Goal: Check status: Check status

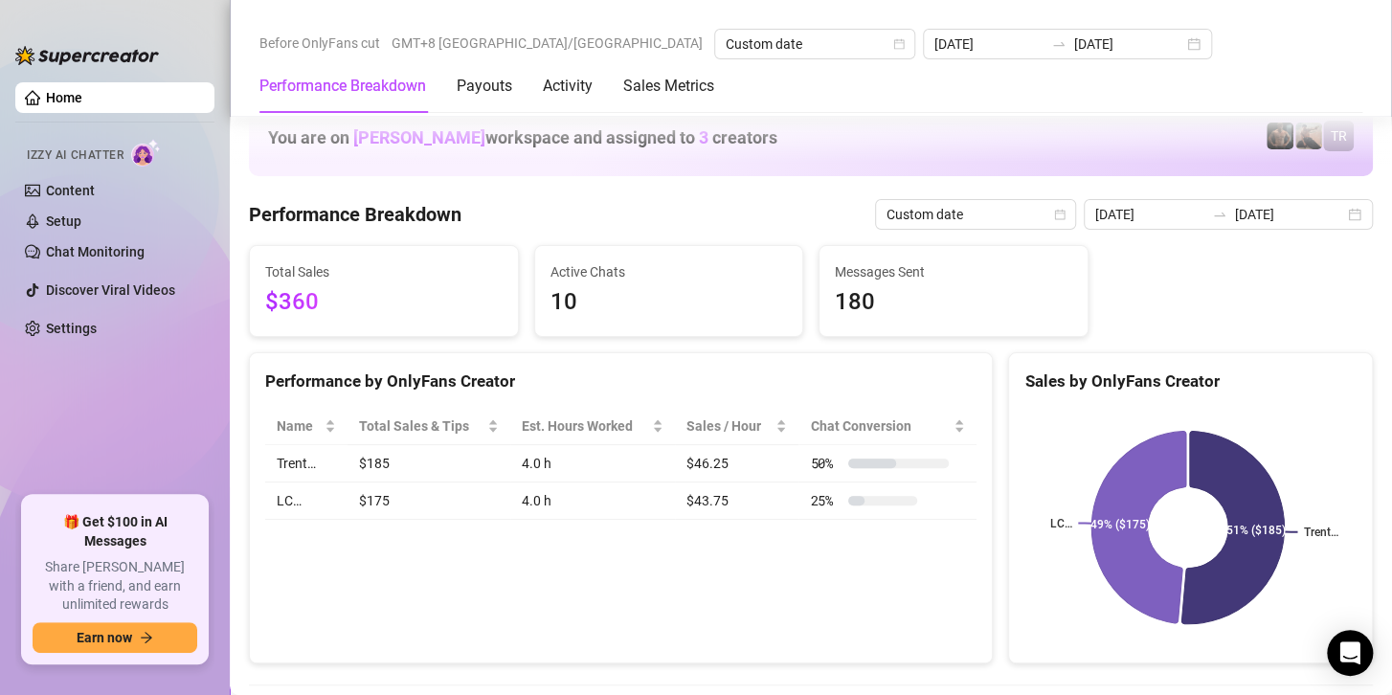
scroll to position [2489, 0]
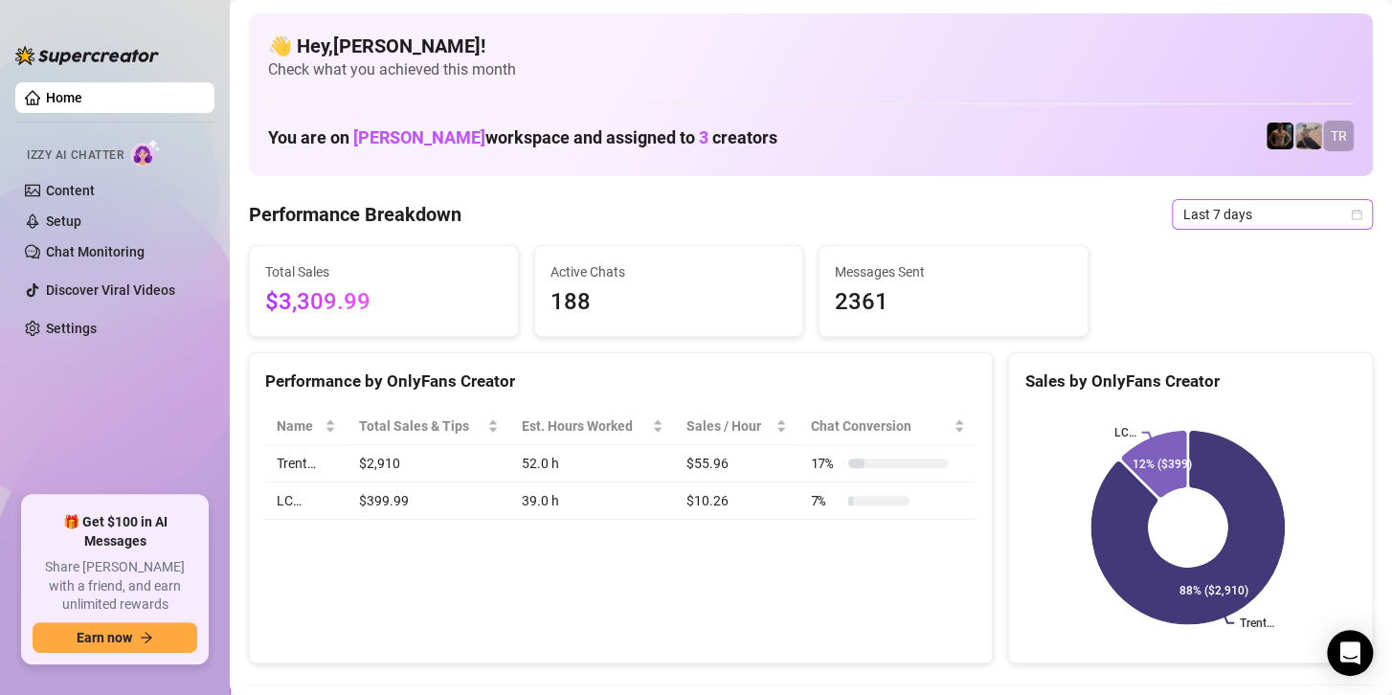
click at [1190, 212] on span "Last 7 days" at bounding box center [1272, 214] width 178 height 29
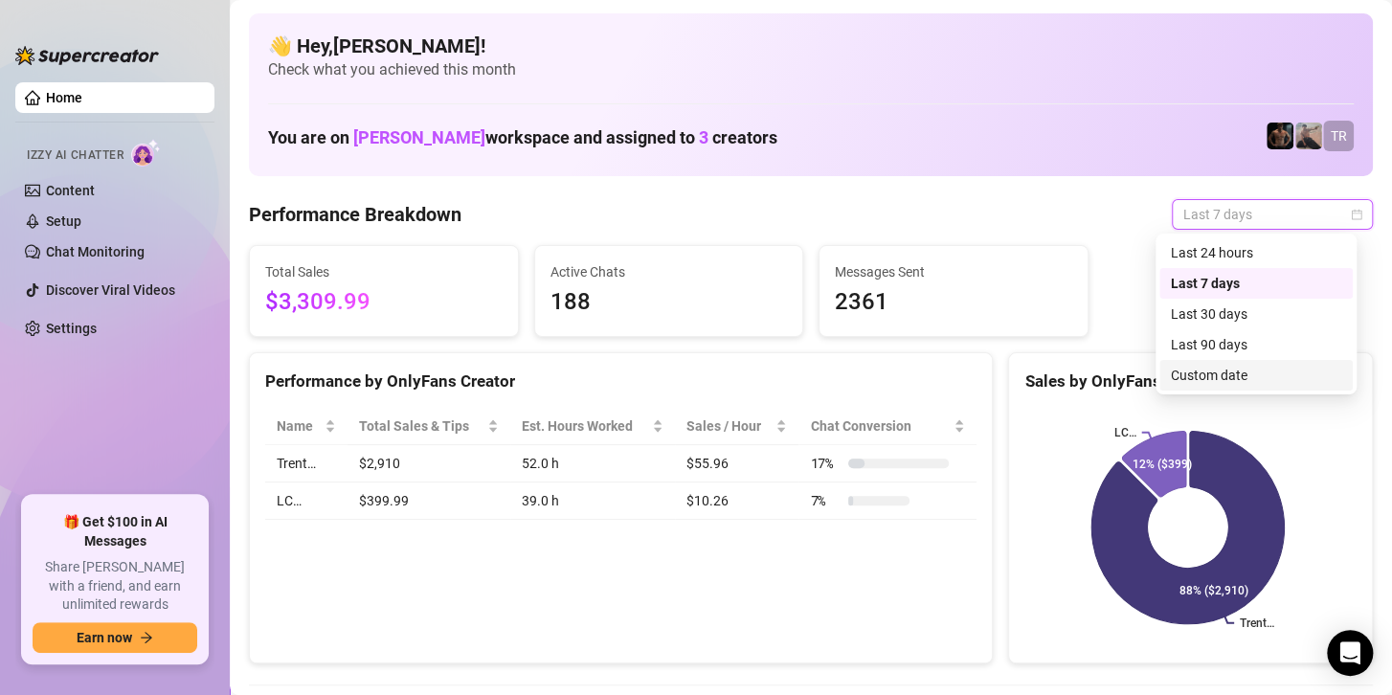
click at [1204, 379] on div "Custom date" at bounding box center [1256, 375] width 170 height 21
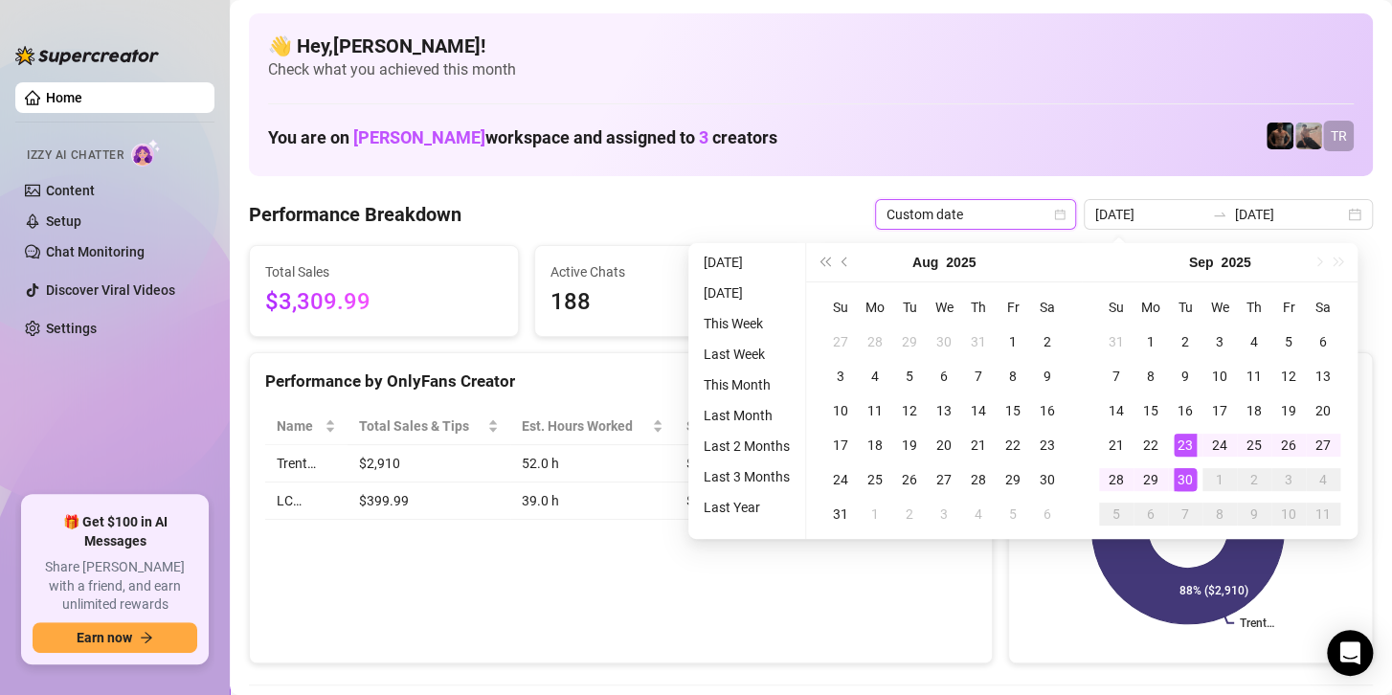
type input "[DATE]"
click at [1187, 492] on td "30" at bounding box center [1185, 479] width 34 height 34
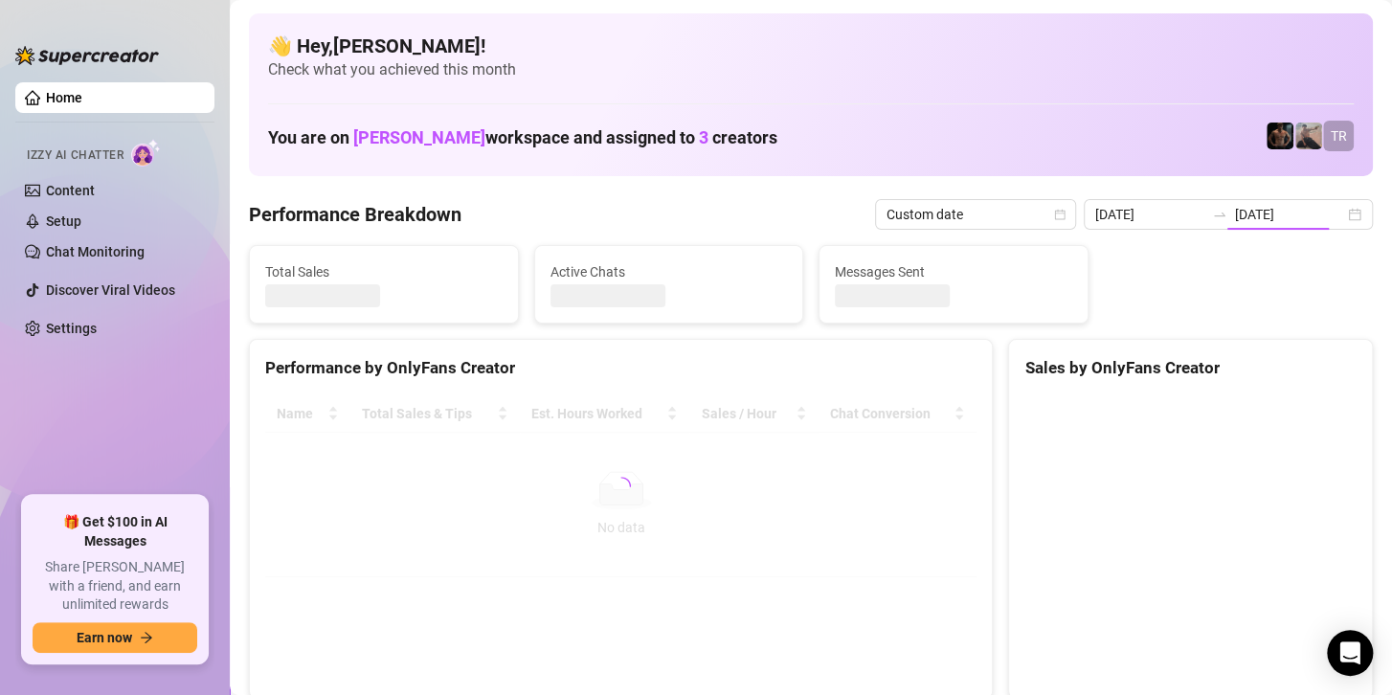
type input "[DATE]"
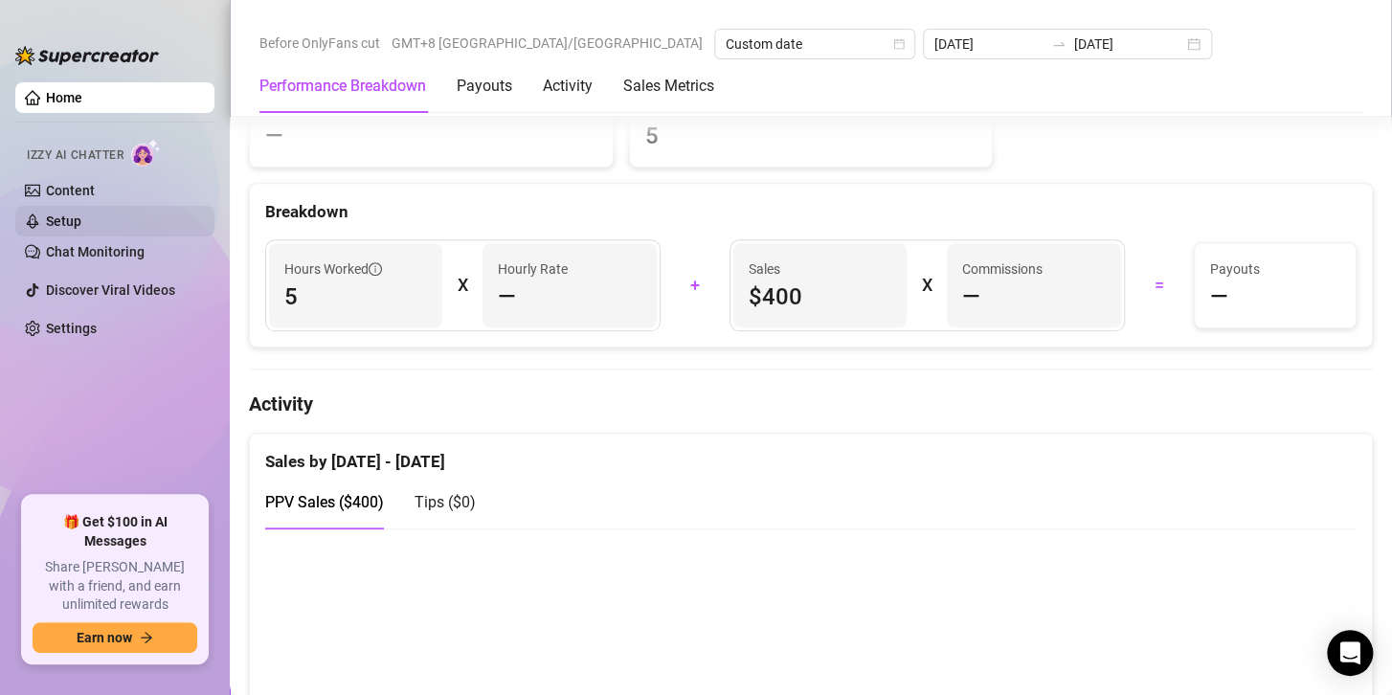
scroll to position [720, 0]
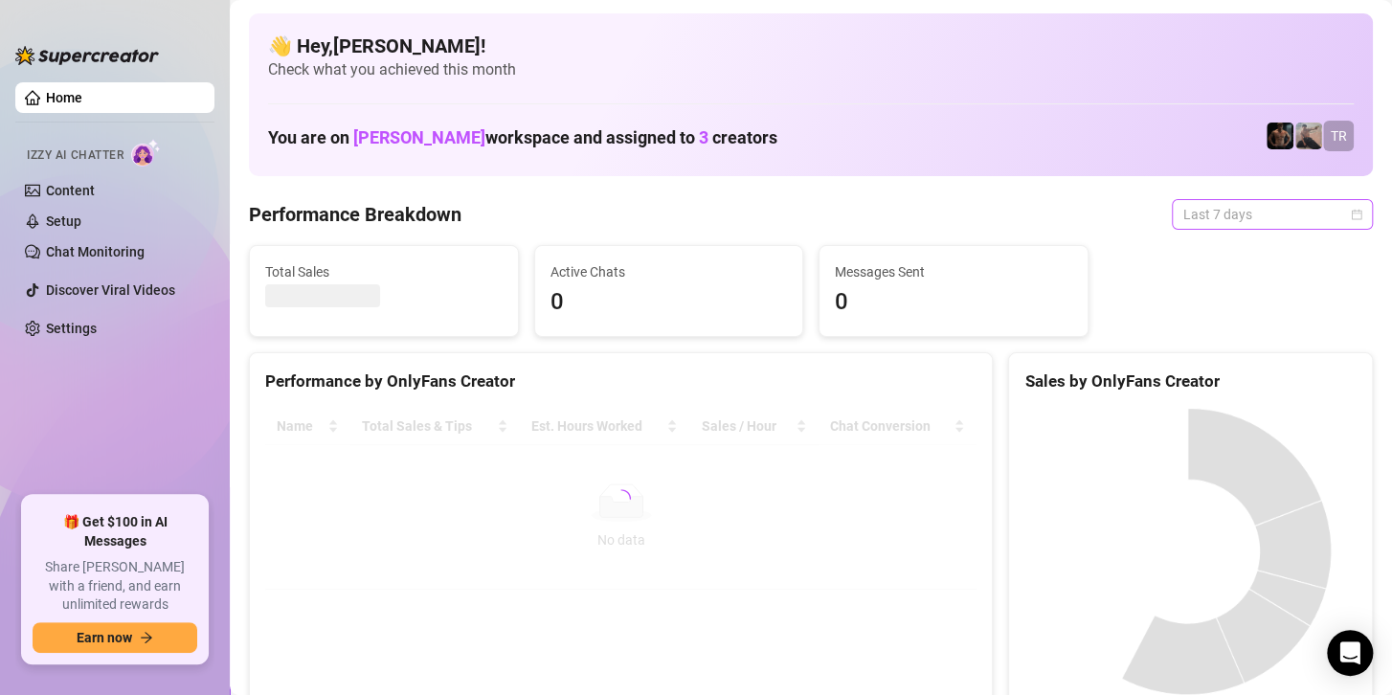
click at [1229, 222] on span "Last 7 days" at bounding box center [1272, 214] width 178 height 29
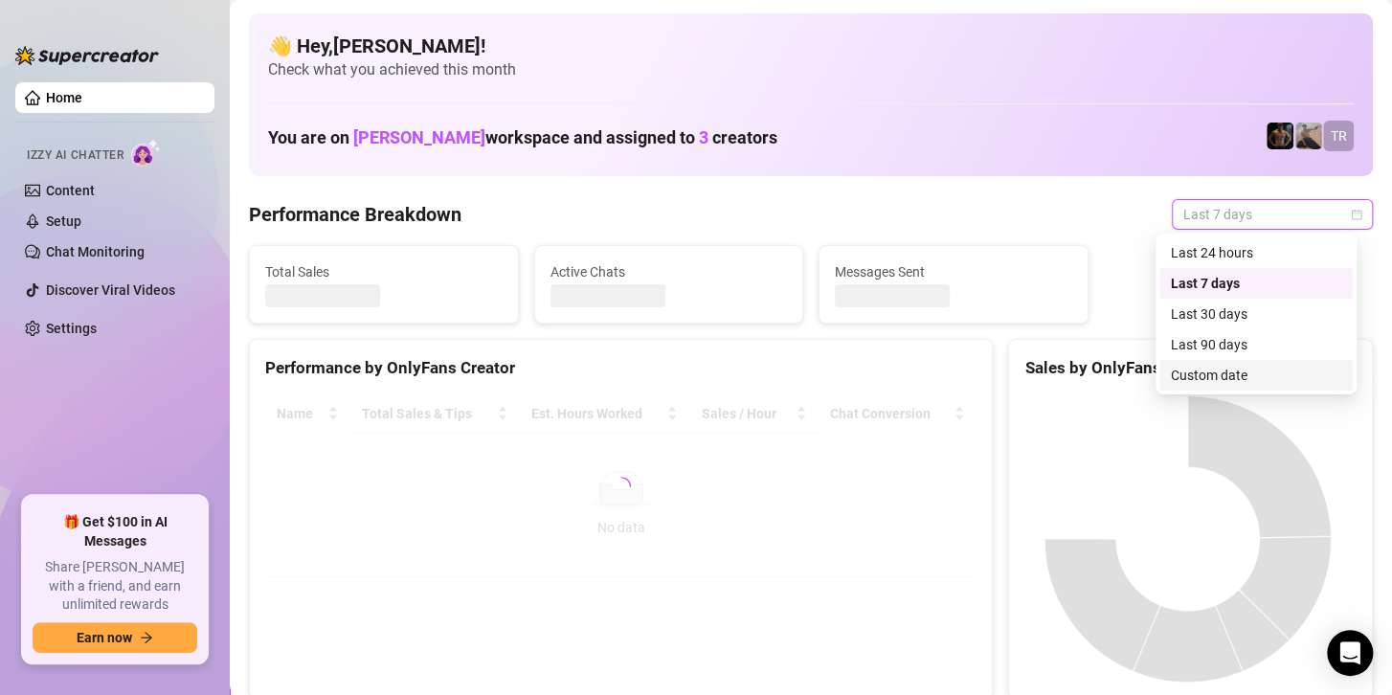
click at [1204, 379] on div "Custom date" at bounding box center [1256, 375] width 170 height 21
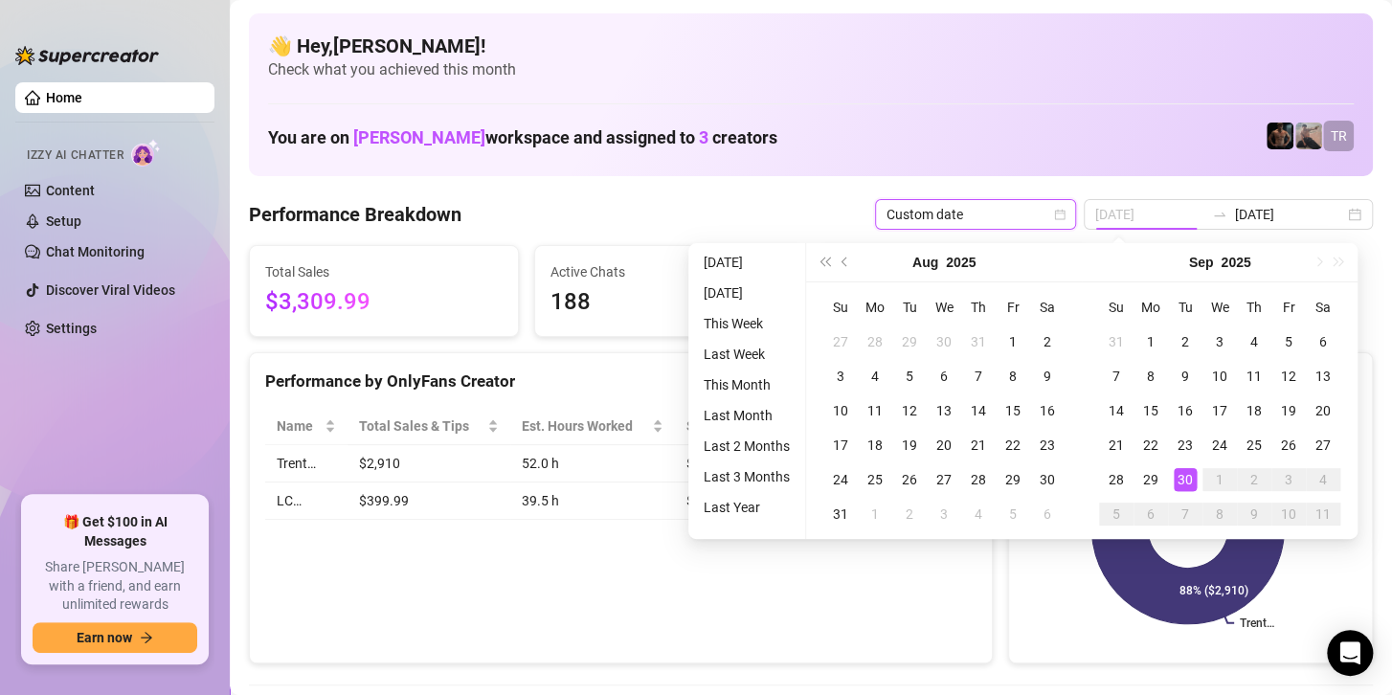
click at [1182, 480] on div "30" at bounding box center [1184, 479] width 23 height 23
type input "[DATE]"
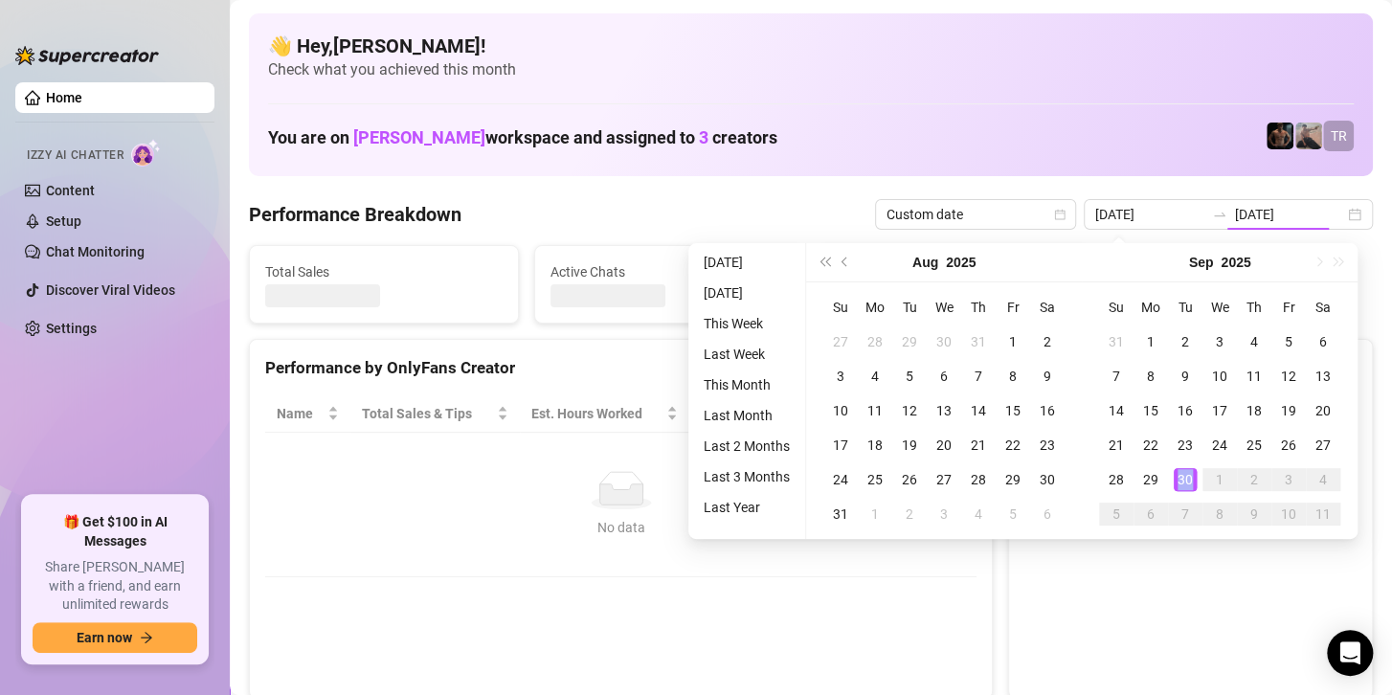
type input "[DATE]"
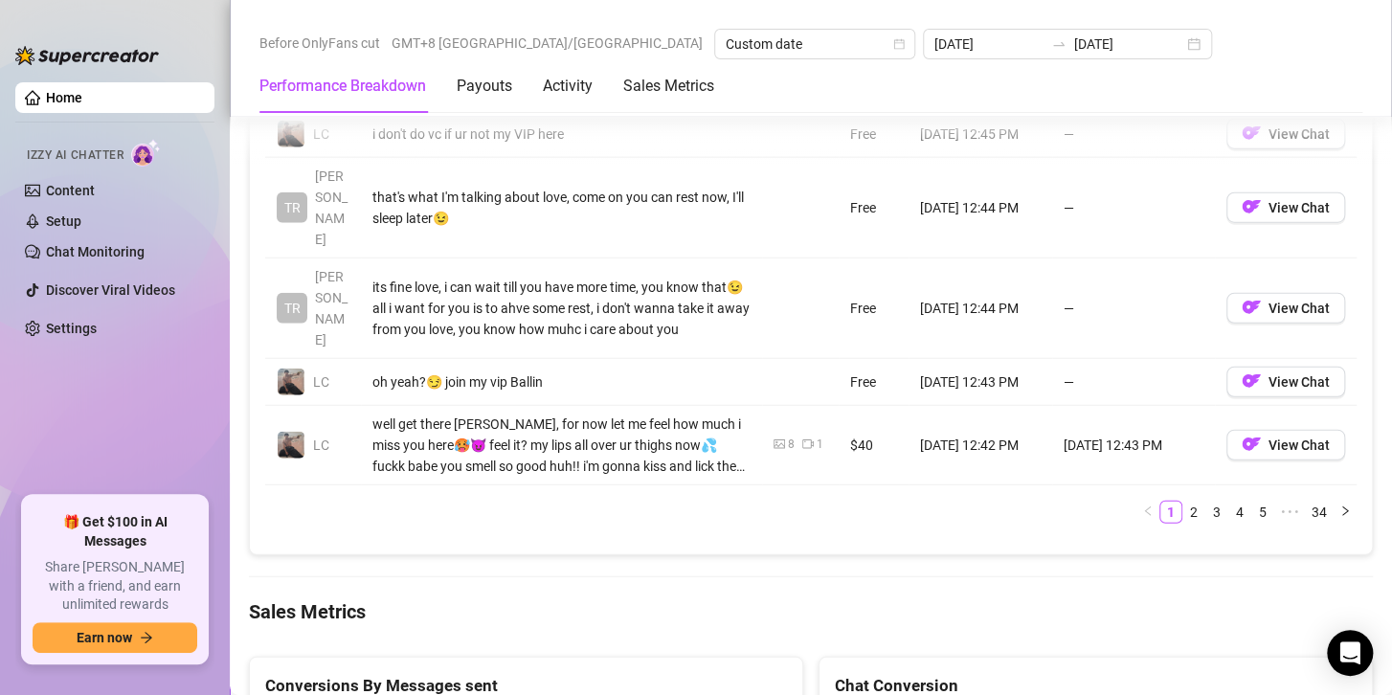
scroll to position [2680, 0]
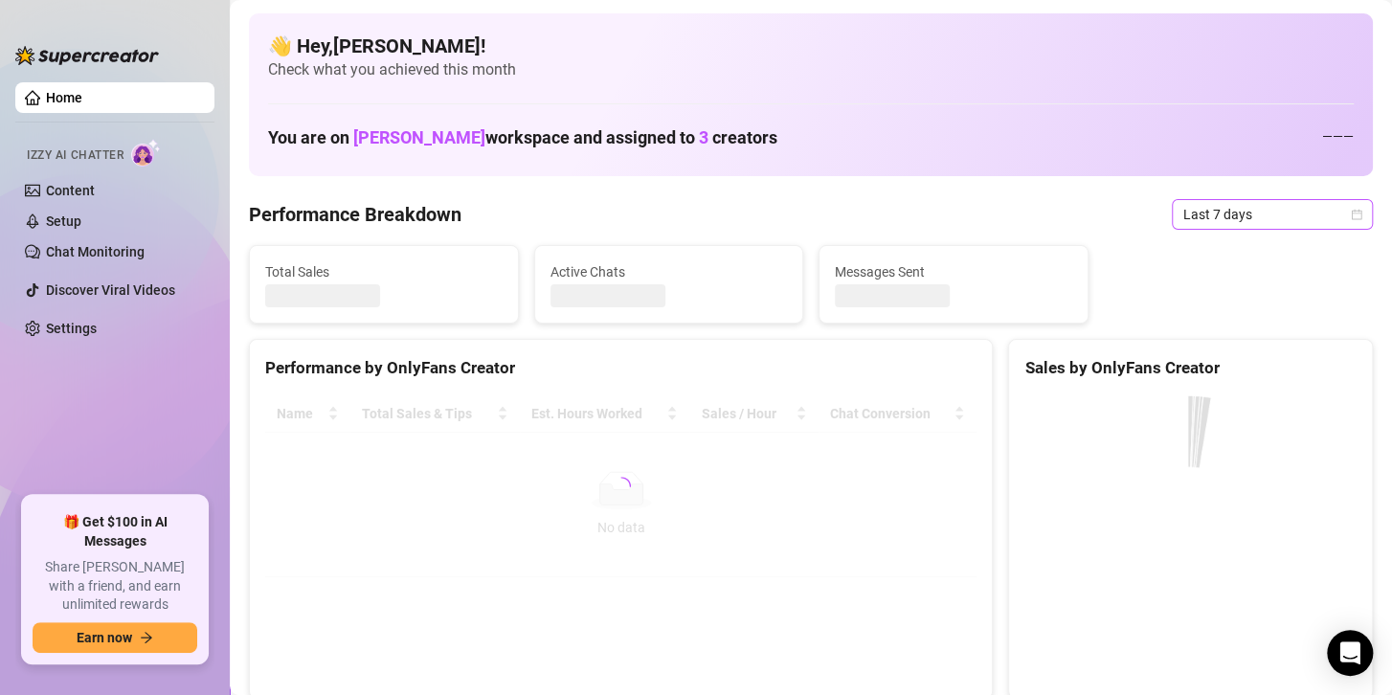
click at [1253, 212] on span "Last 7 days" at bounding box center [1272, 214] width 178 height 29
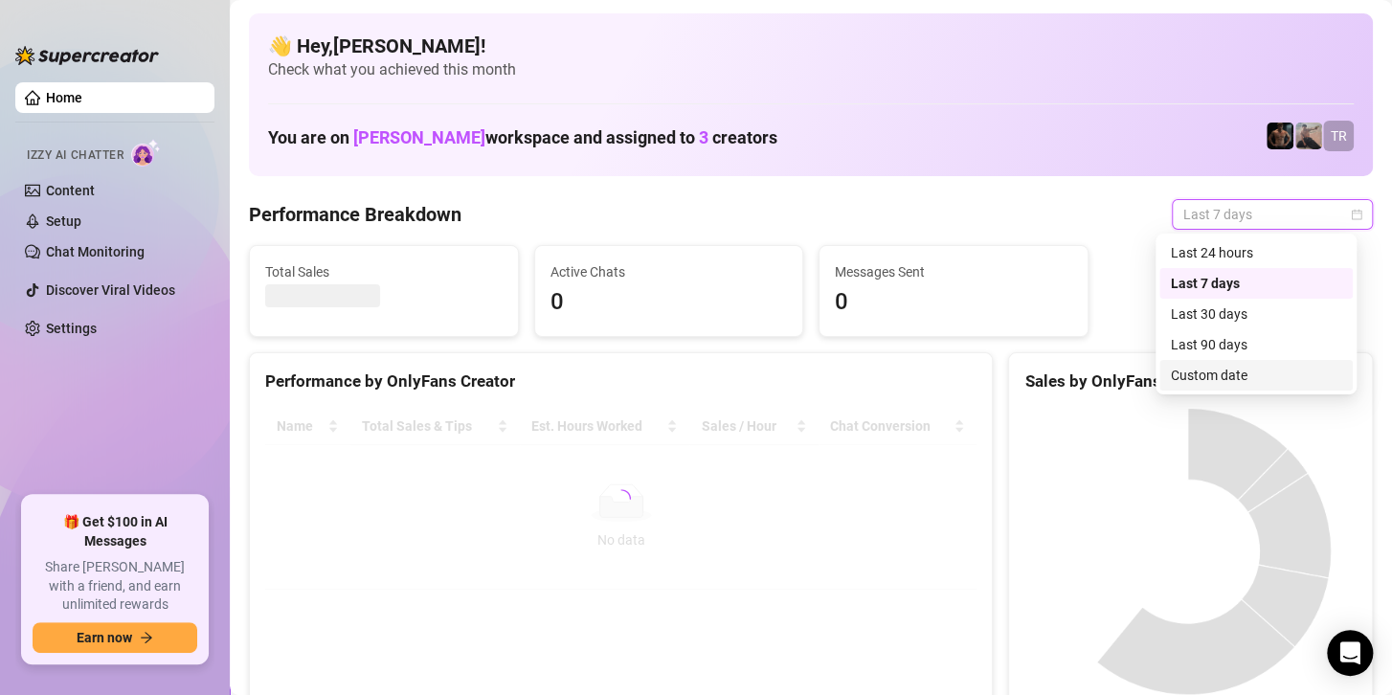
click at [1190, 384] on div "Custom date" at bounding box center [1256, 375] width 170 height 21
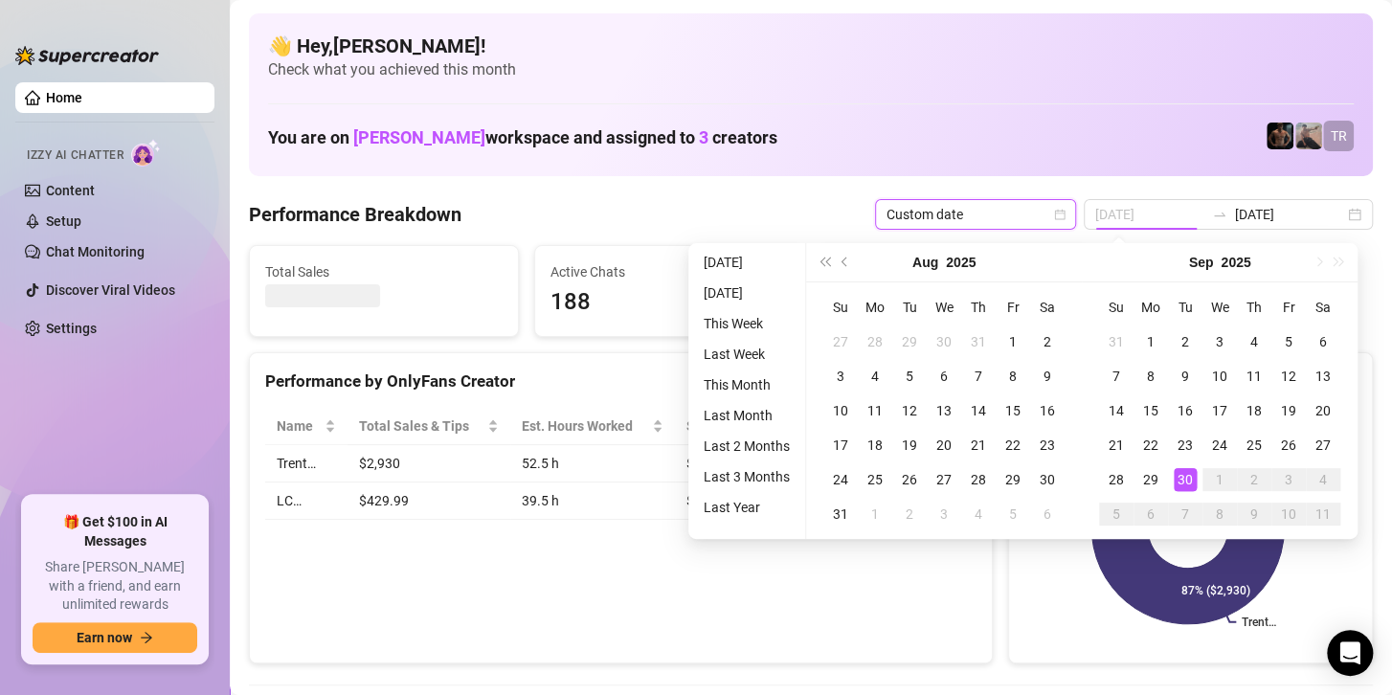
click at [1177, 479] on div "30" at bounding box center [1184, 479] width 23 height 23
type input "[DATE]"
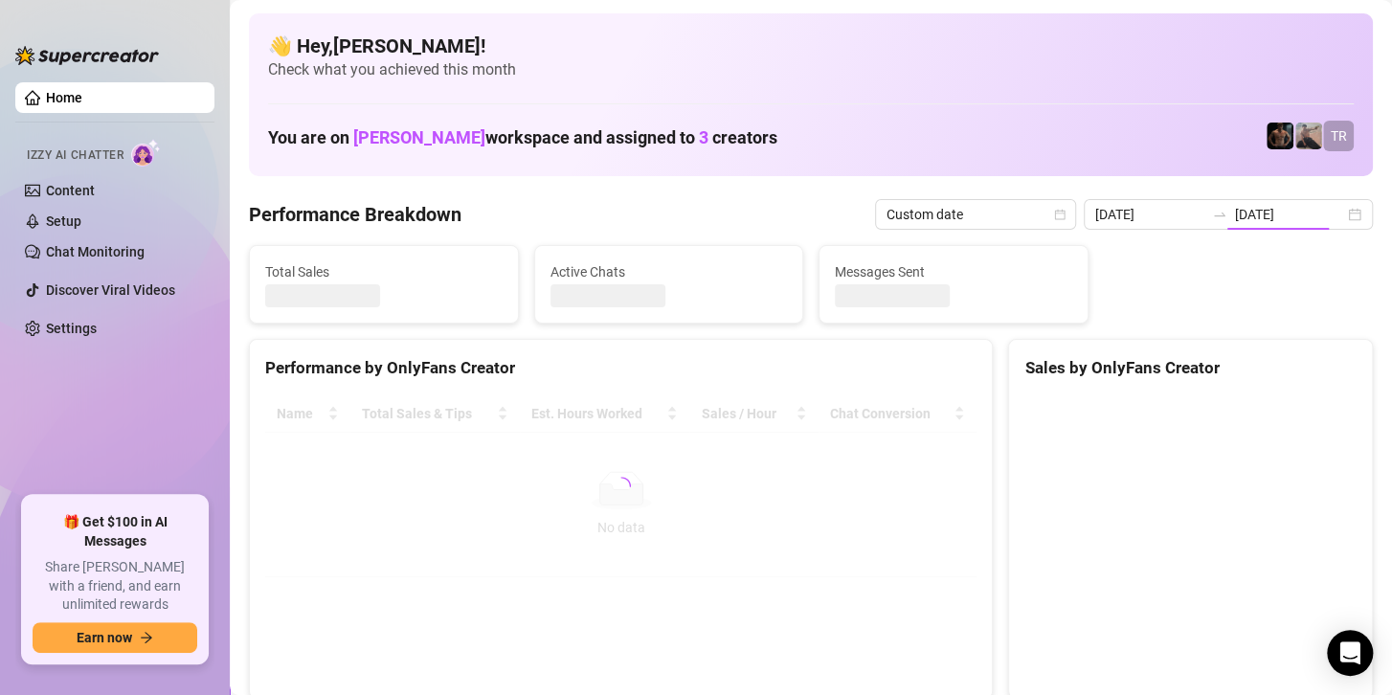
type input "[DATE]"
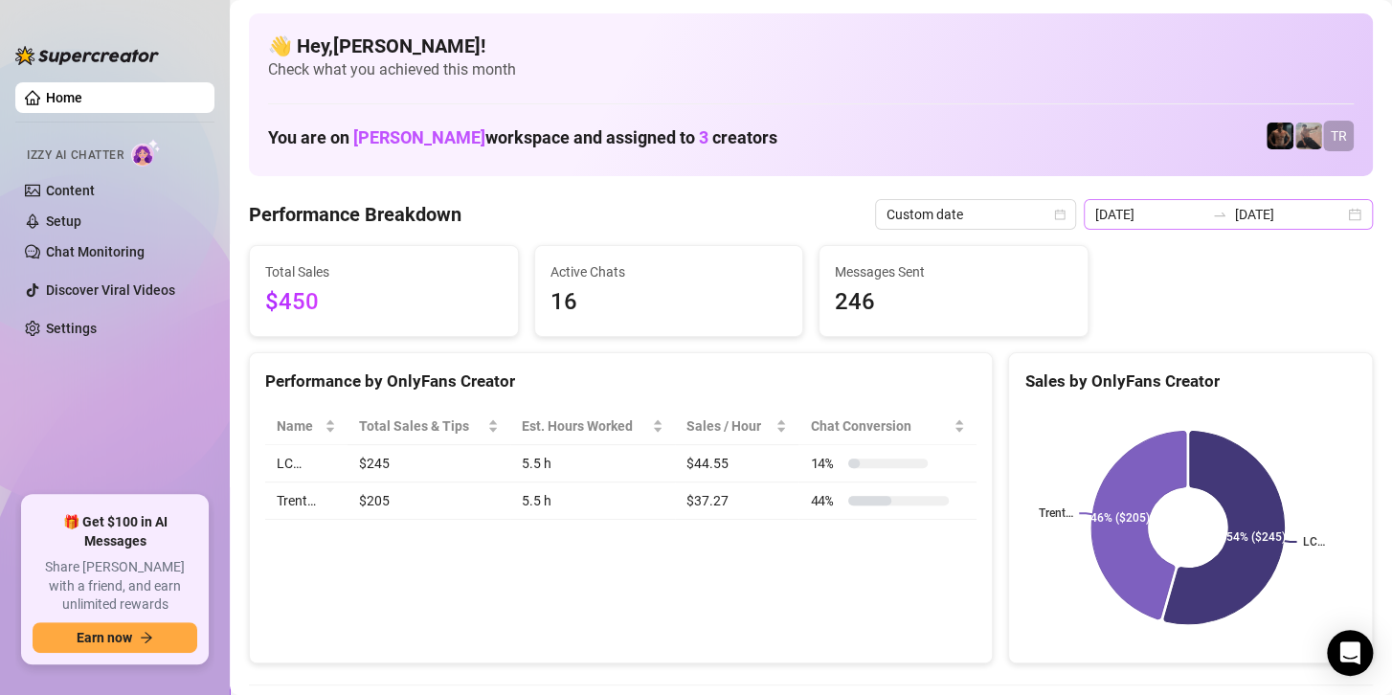
click at [1305, 203] on div "2025-09-30 2025-09-30" at bounding box center [1227, 214] width 289 height 31
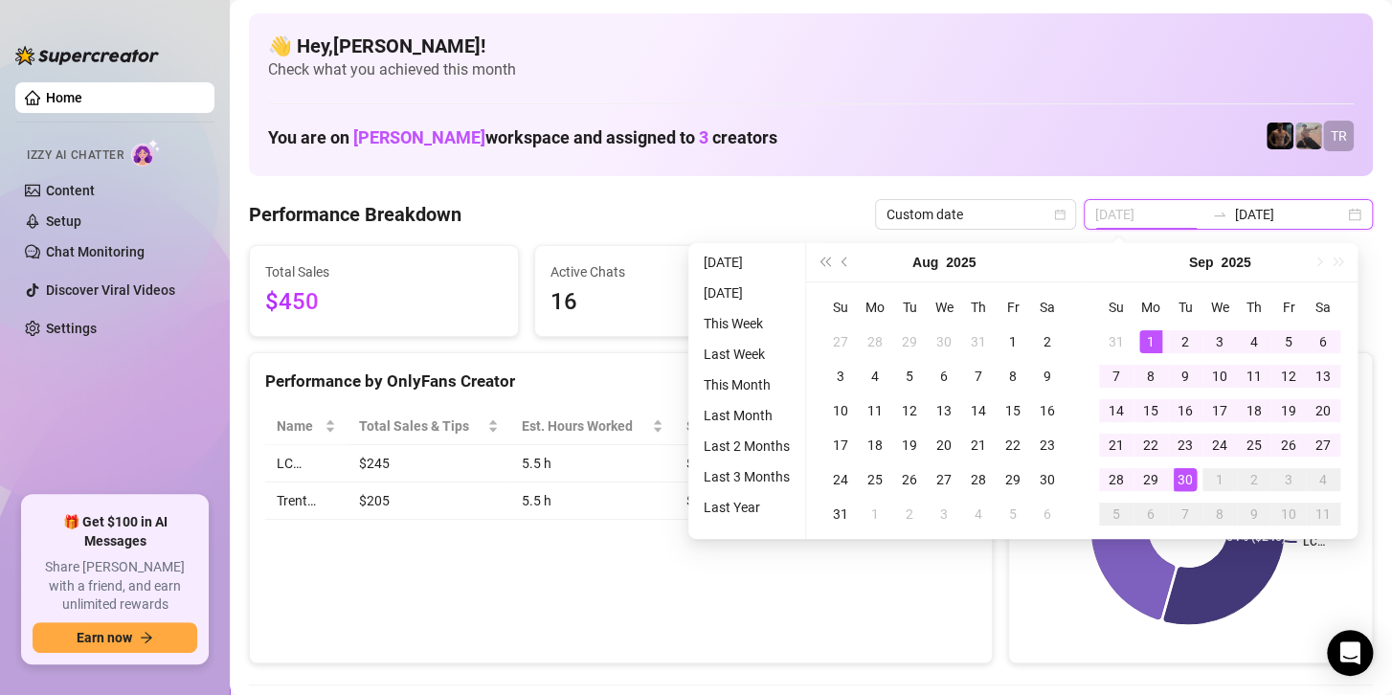
type input "2025-09-01"
click at [1144, 343] on div "1" at bounding box center [1150, 341] width 23 height 23
type input "[DATE]"
click at [1184, 474] on div "30" at bounding box center [1184, 479] width 23 height 23
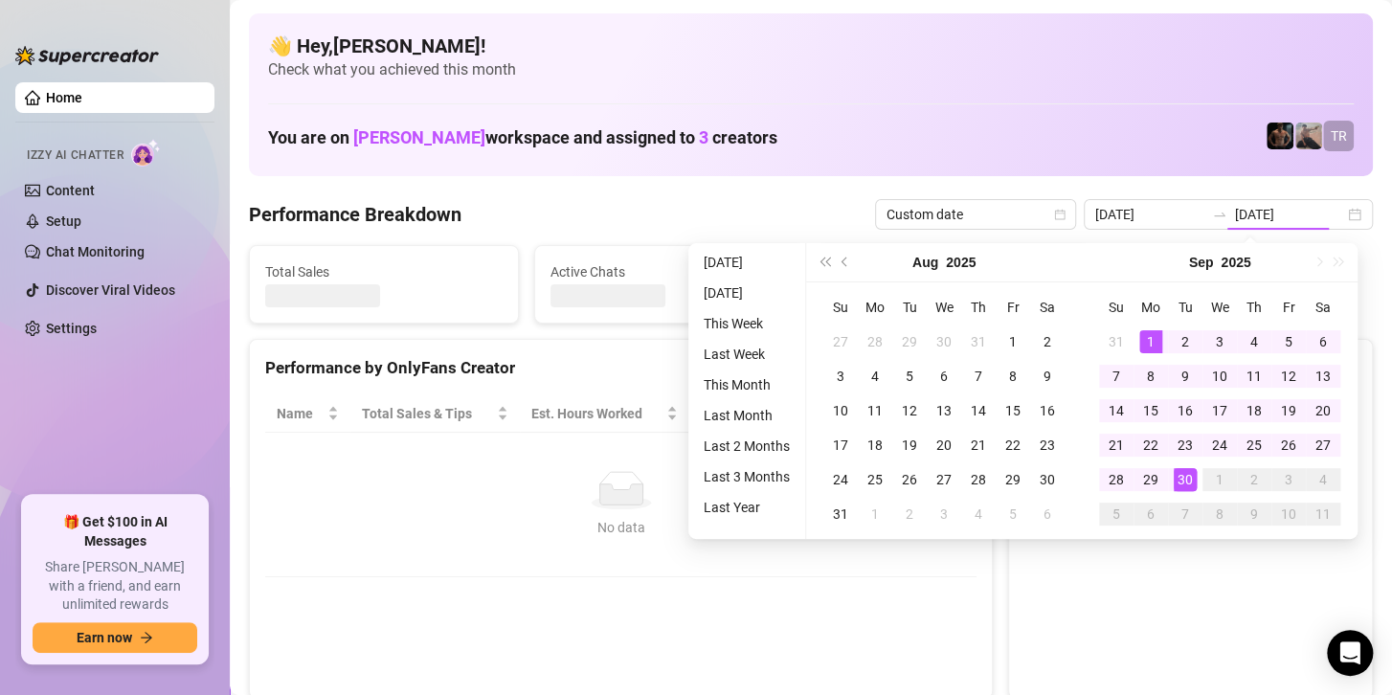
type input "2025-09-01"
